Goal: Information Seeking & Learning: Learn about a topic

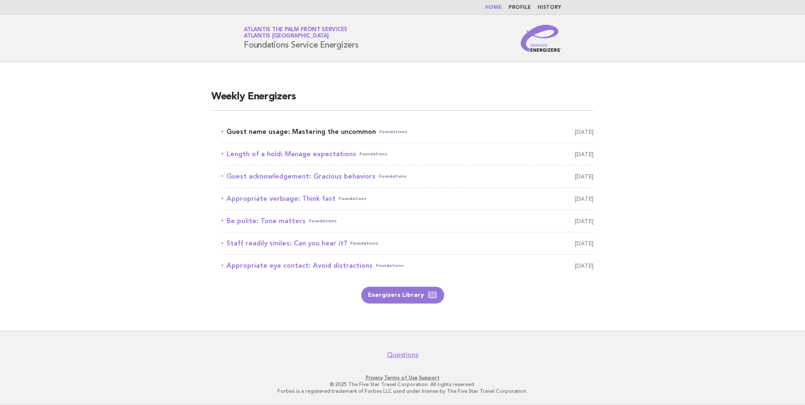
click at [328, 135] on link "Guest name usage: Mastering the uncommon Foundations September 16" at bounding box center [407, 132] width 372 height 12
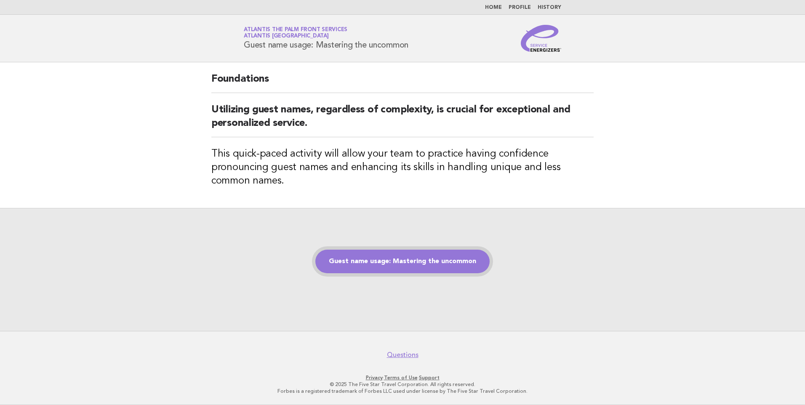
click at [405, 262] on link "Guest name usage: Mastering the uncommon" at bounding box center [402, 262] width 174 height 24
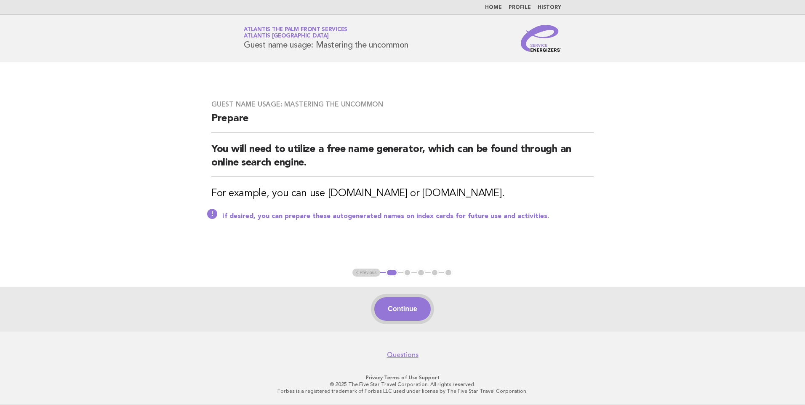
click at [418, 309] on button "Continue" at bounding box center [402, 309] width 56 height 24
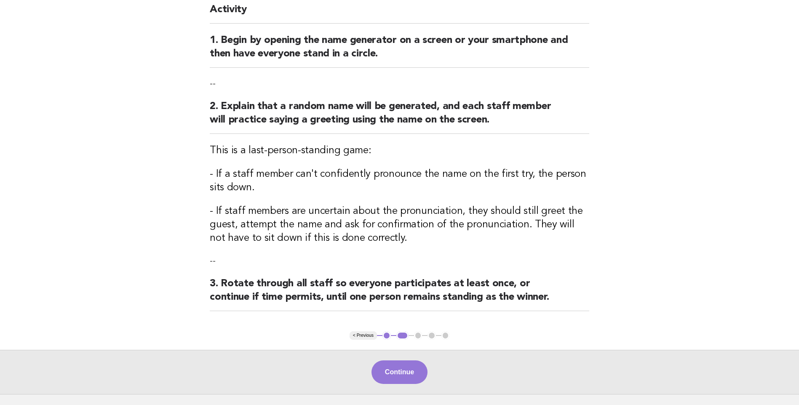
scroll to position [144, 0]
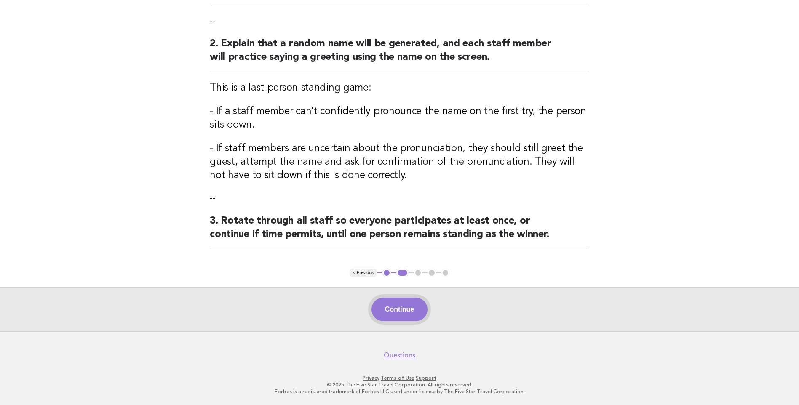
click at [395, 310] on button "Continue" at bounding box center [399, 310] width 56 height 24
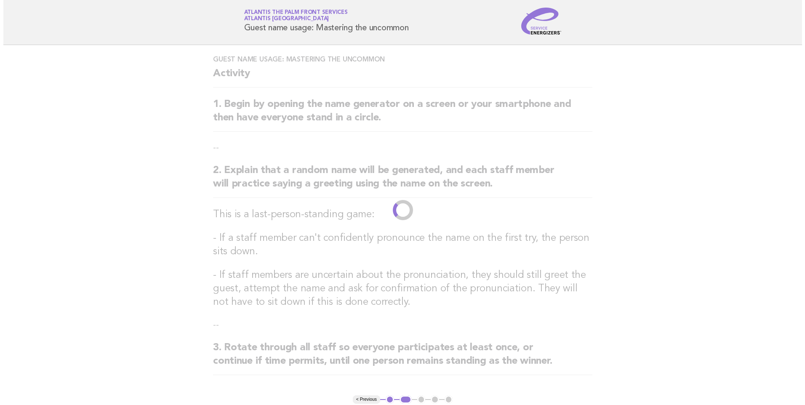
scroll to position [0, 0]
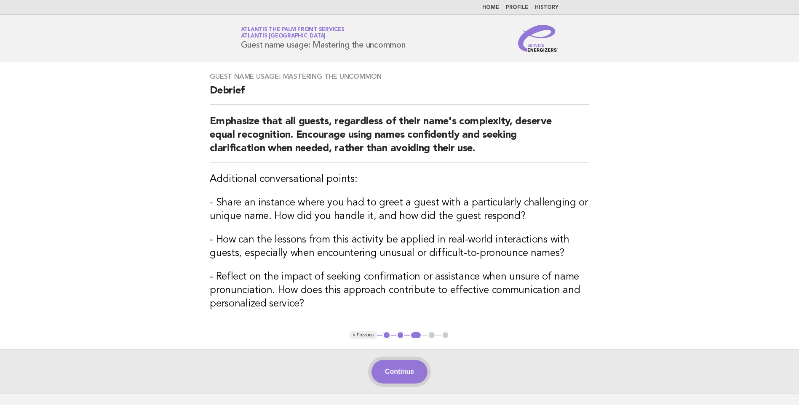
click at [405, 371] on button "Continue" at bounding box center [399, 372] width 56 height 24
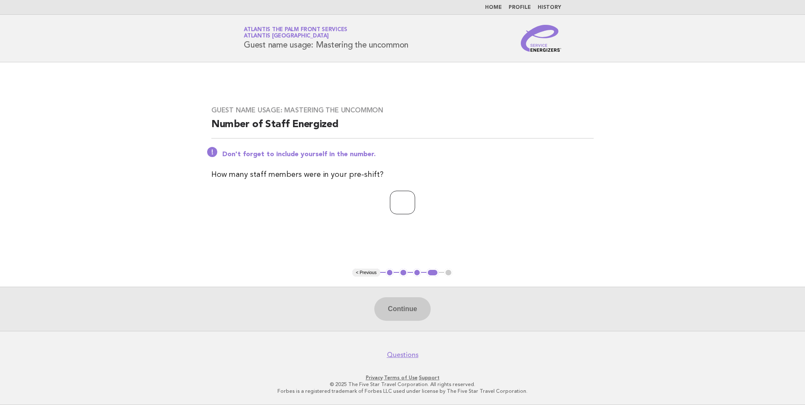
click at [391, 197] on input "number" at bounding box center [402, 203] width 25 height 24
type input "*"
click at [405, 308] on button "Continue" at bounding box center [402, 309] width 56 height 24
